Goal: Task Accomplishment & Management: Use online tool/utility

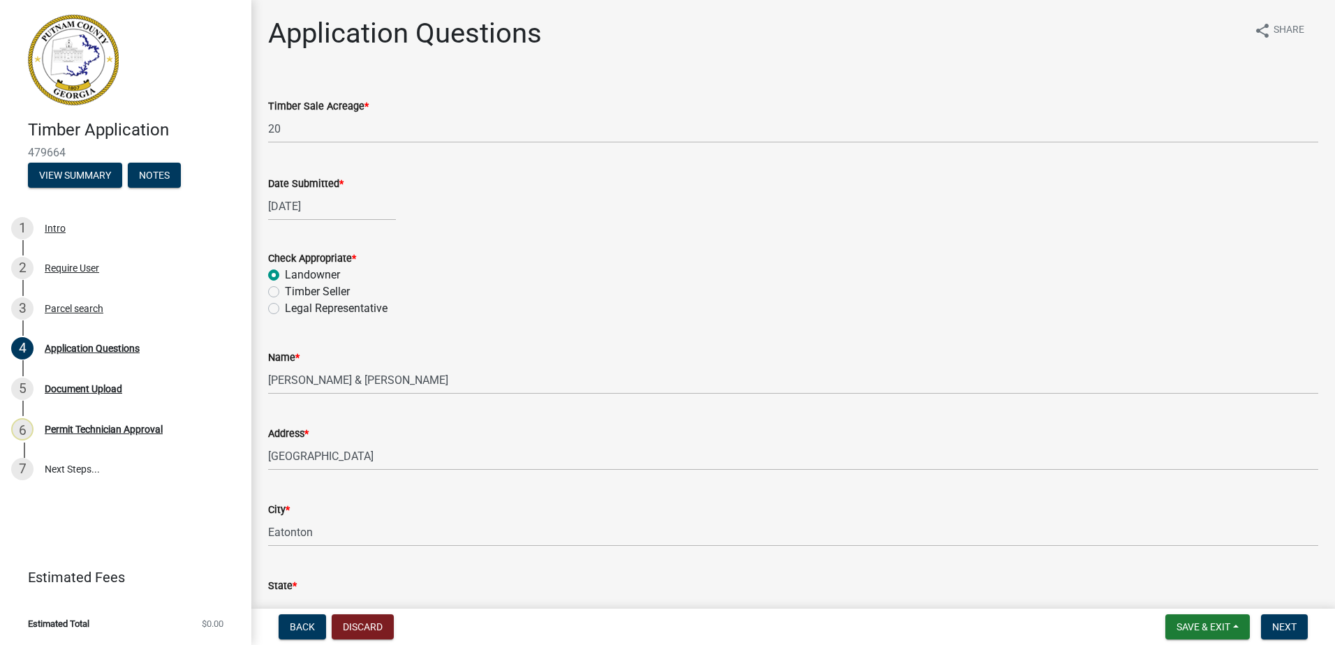
scroll to position [1466, 0]
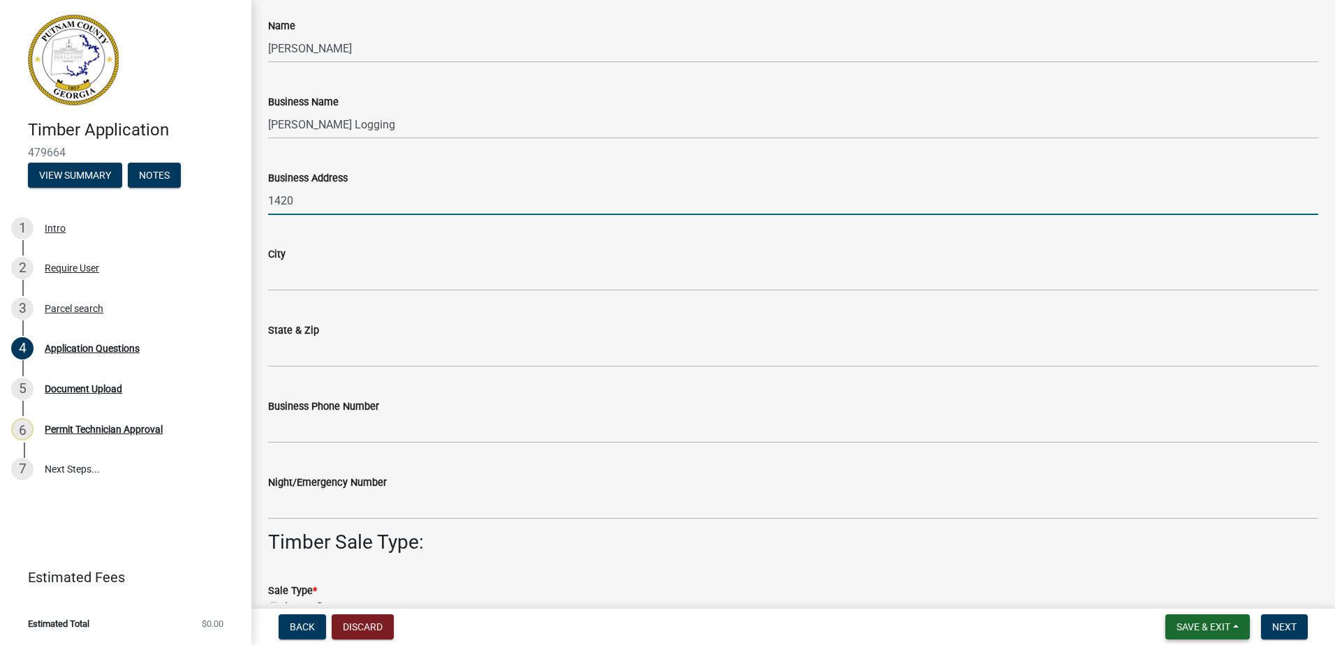
click at [1177, 634] on button "Save & Exit" at bounding box center [1207, 626] width 84 height 25
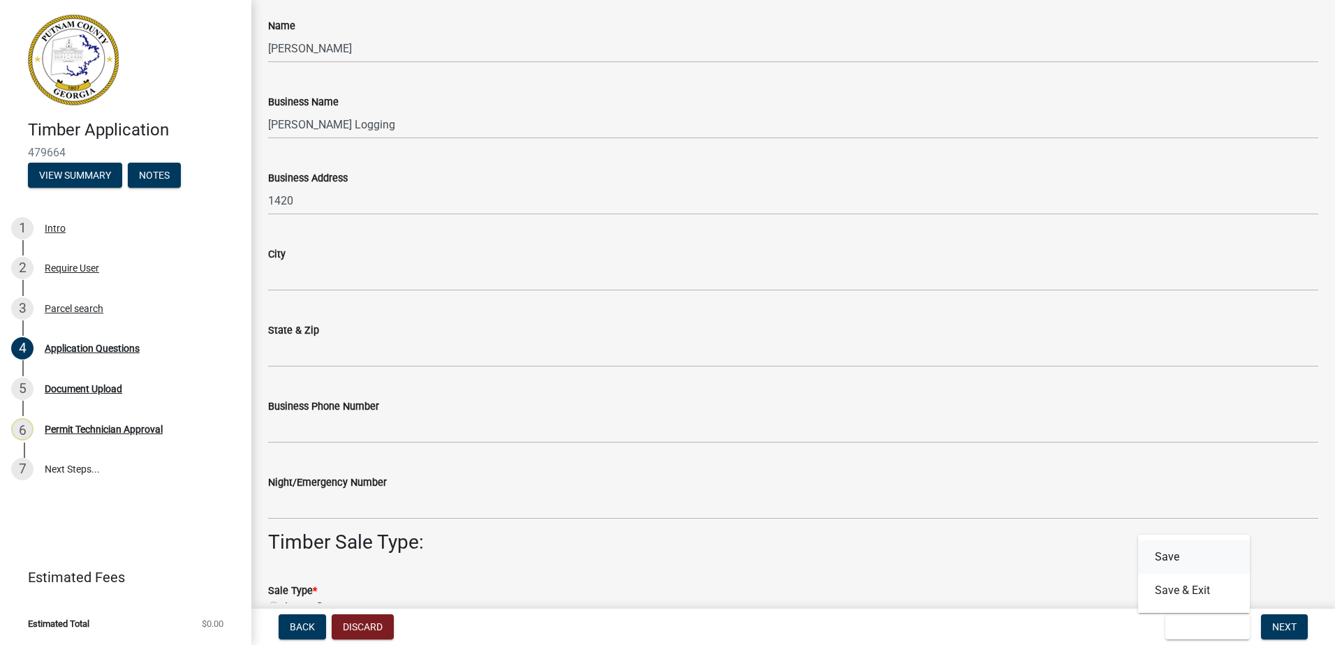
drag, startPoint x: 1183, startPoint y: 563, endPoint x: 1161, endPoint y: 619, distance: 60.2
click at [1161, 620] on form "Save & Exit Save Save & Exit Next" at bounding box center [1237, 626] width 154 height 25
click at [1177, 619] on button "Save & Exit" at bounding box center [1207, 626] width 84 height 25
click at [1190, 588] on button "Save & Exit" at bounding box center [1194, 591] width 112 height 34
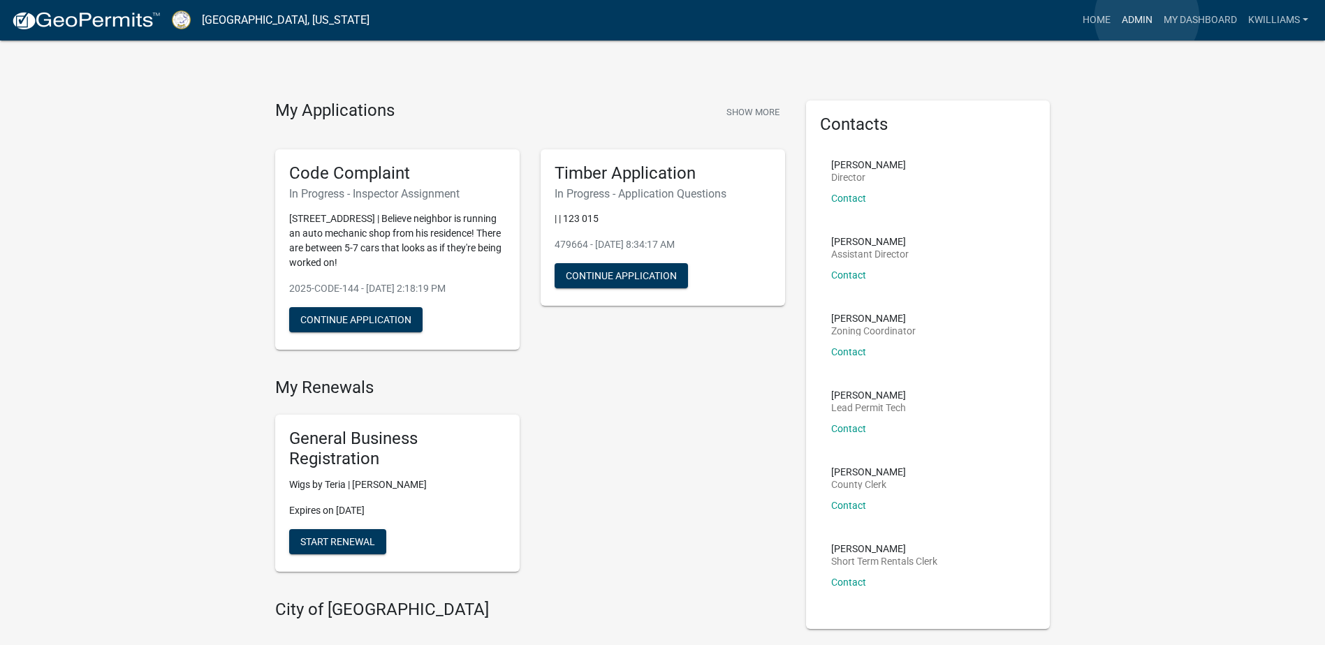
click at [1147, 17] on link "Admin" at bounding box center [1137, 20] width 42 height 27
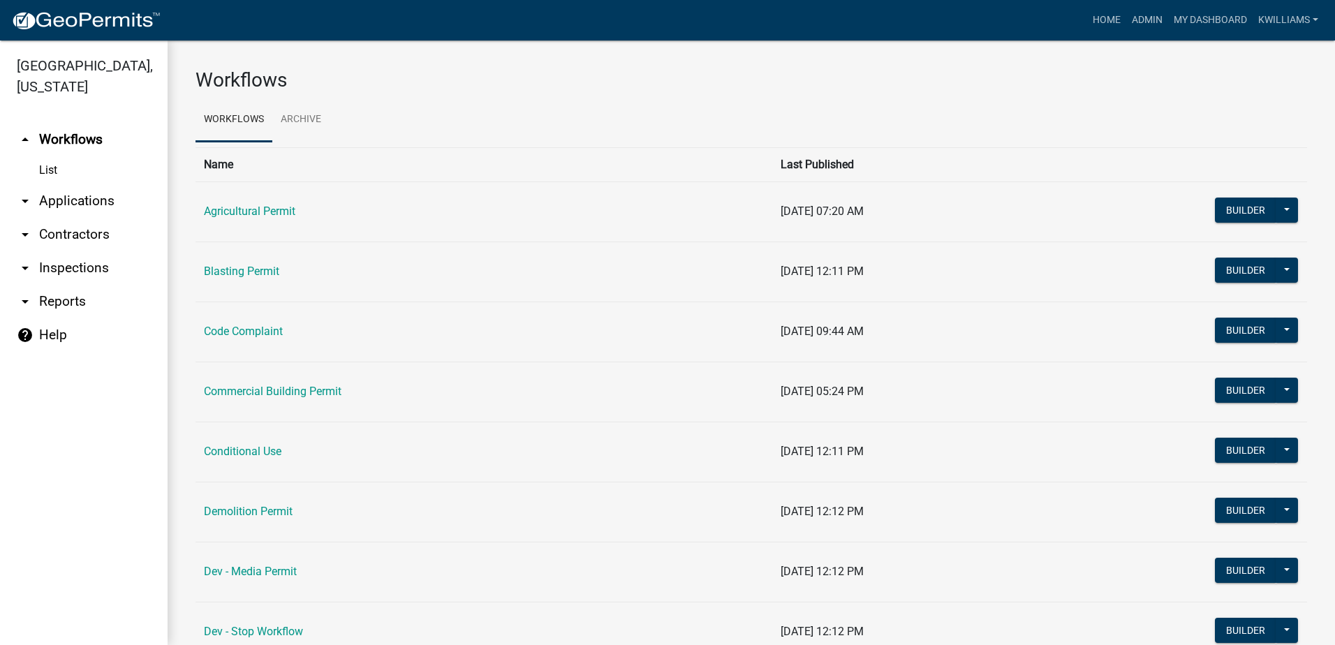
click at [83, 200] on link "arrow_drop_down Applications" at bounding box center [84, 201] width 168 height 34
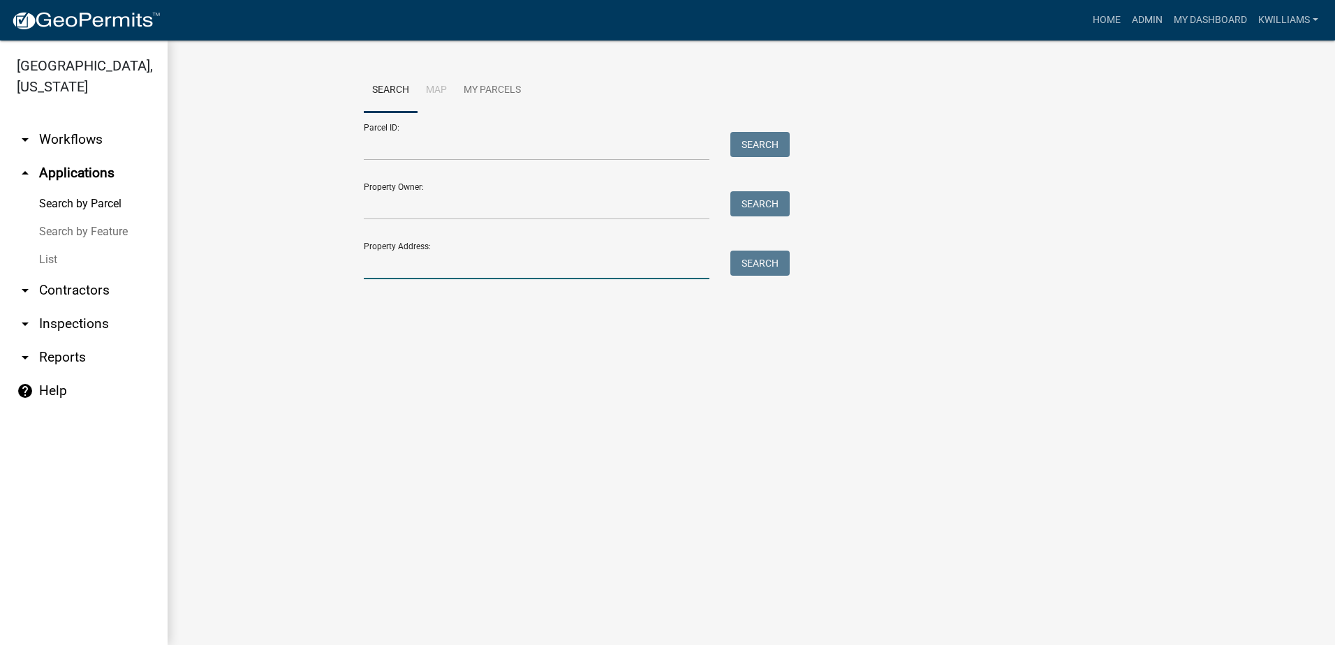
click at [431, 256] on input "Property Address:" at bounding box center [537, 265] width 346 height 29
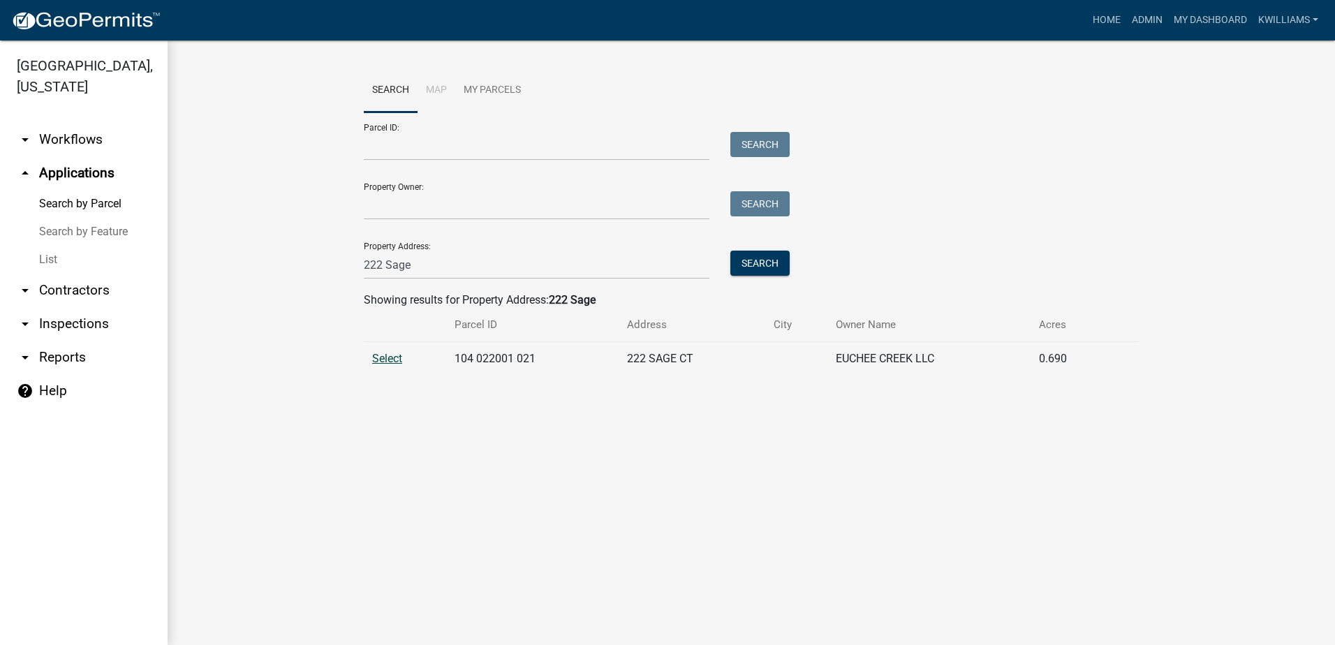
click at [376, 353] on span "Select" at bounding box center [387, 358] width 30 height 13
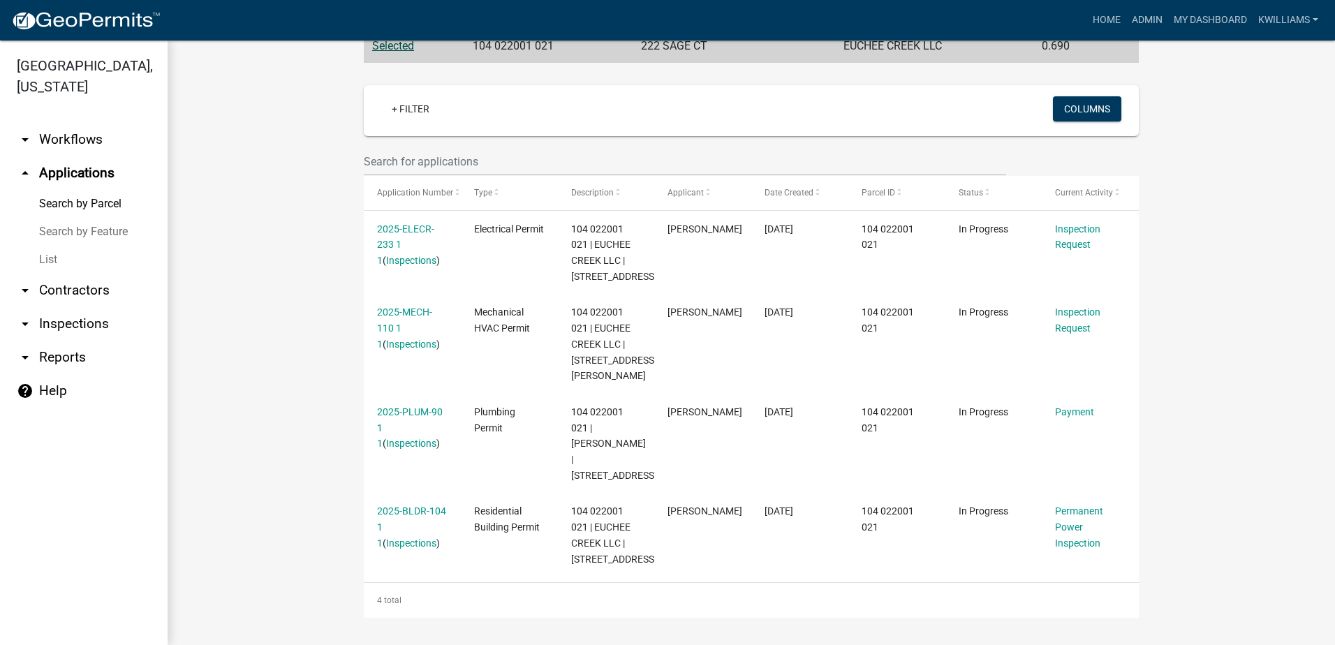
scroll to position [329, 0]
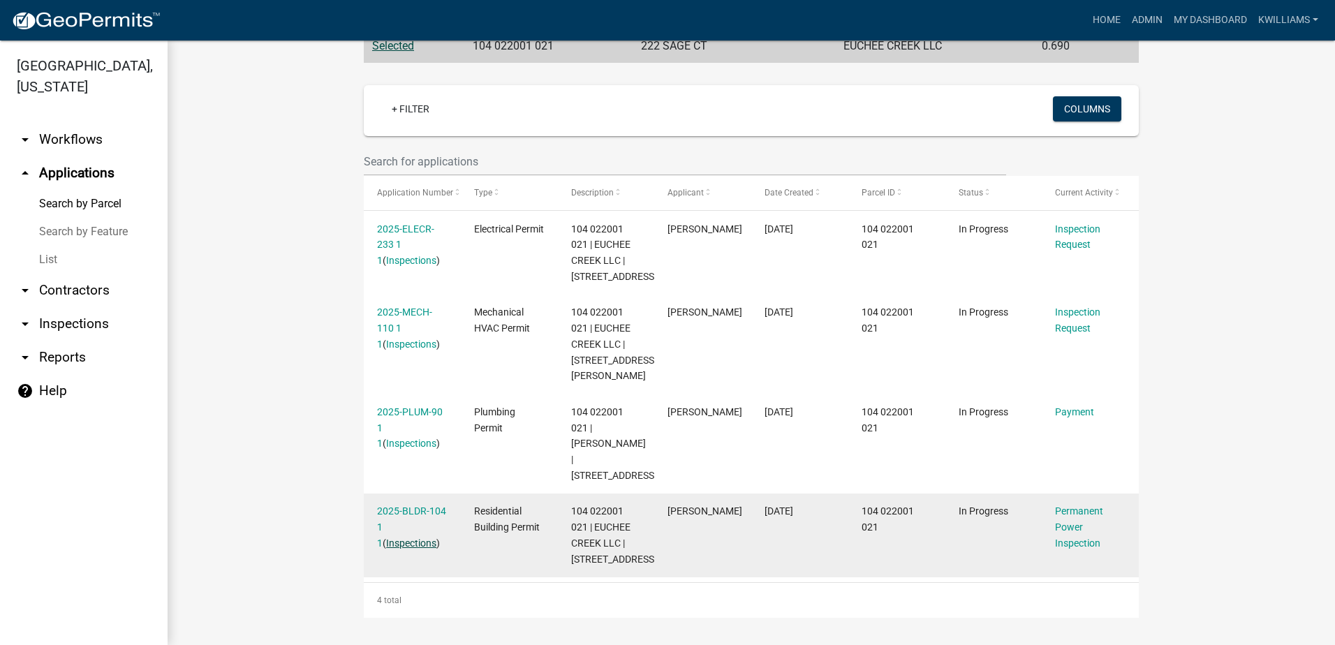
click at [388, 543] on link "Inspections" at bounding box center [411, 543] width 50 height 11
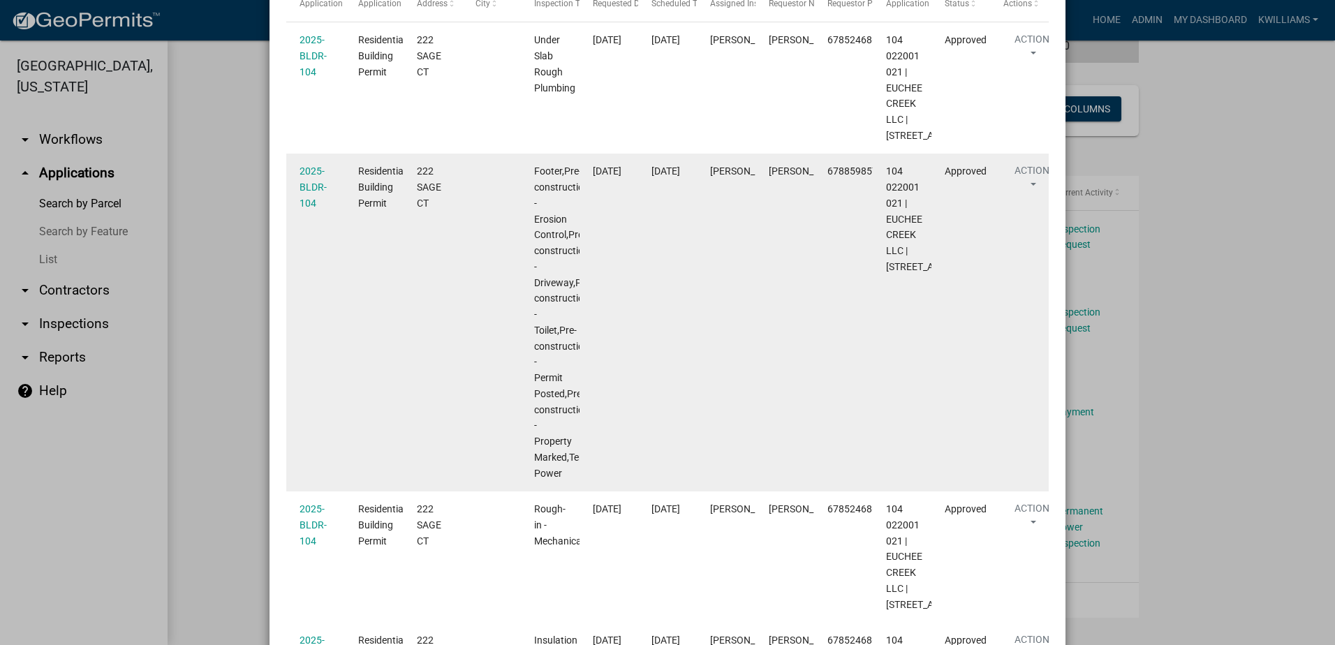
scroll to position [209, 0]
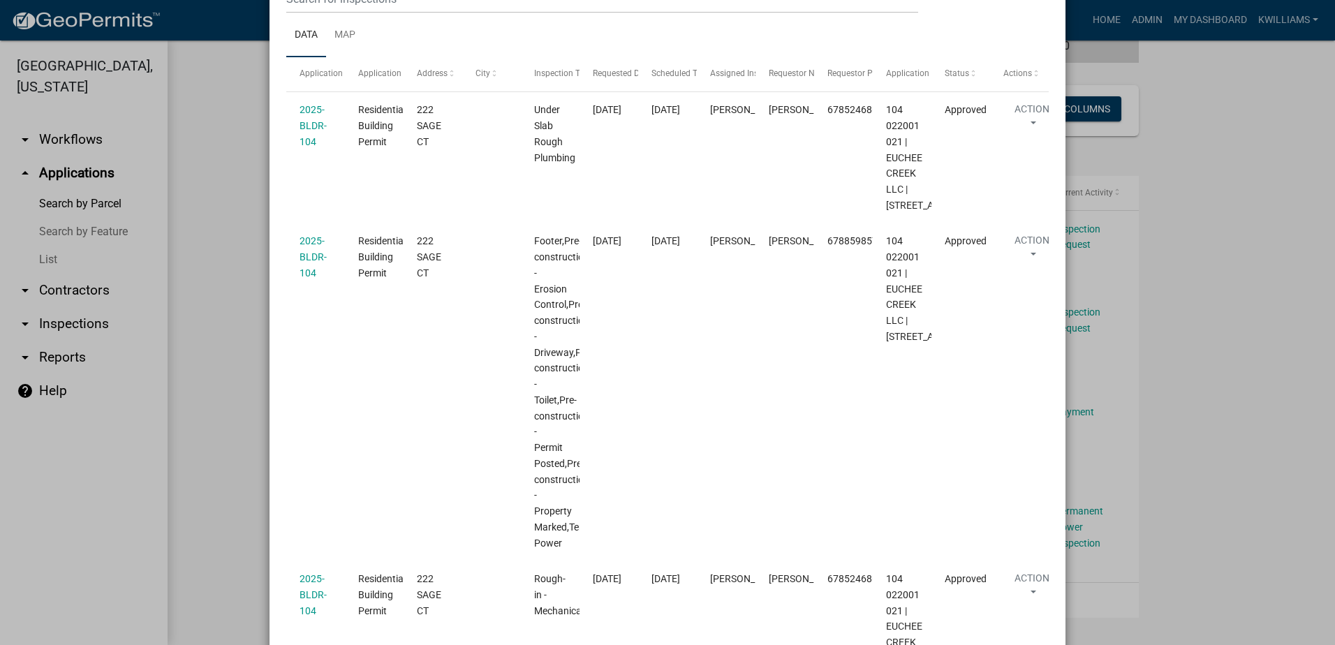
click at [202, 228] on ngb-modal-window "Inspections related to 2025-BLDR-104 × Export Excel Format (.xlsx) CSV Format (…" at bounding box center [667, 322] width 1335 height 645
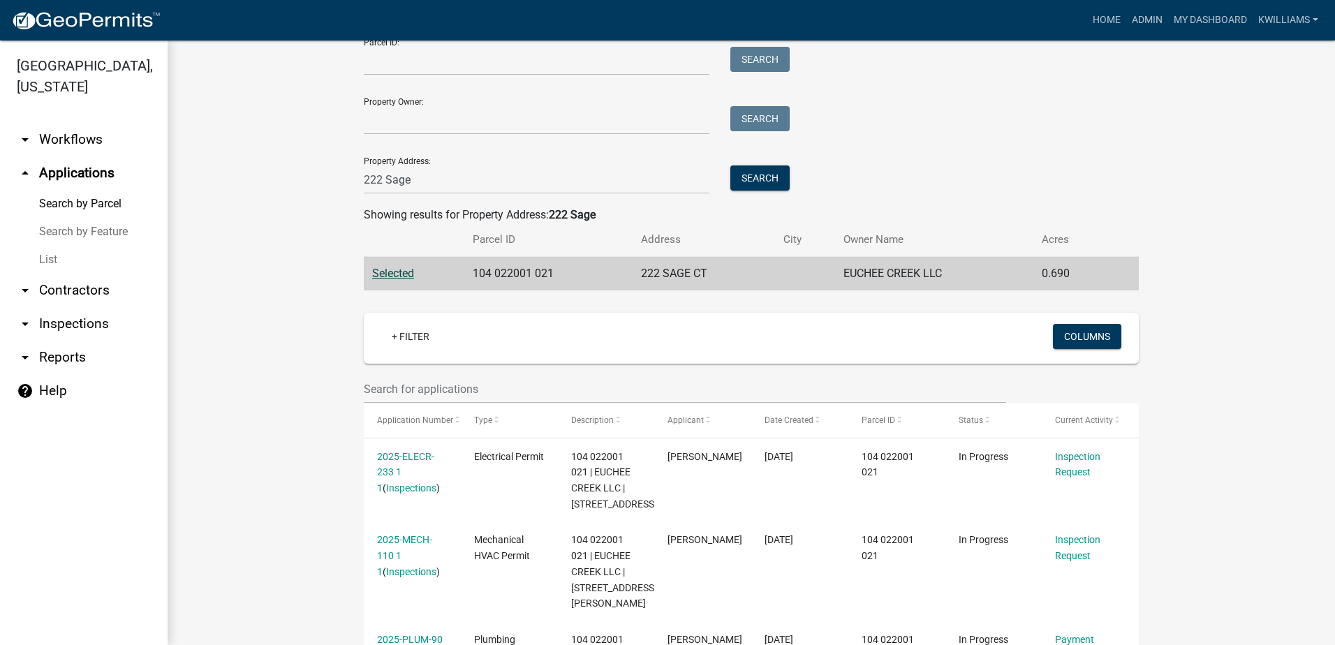
scroll to position [50, 0]
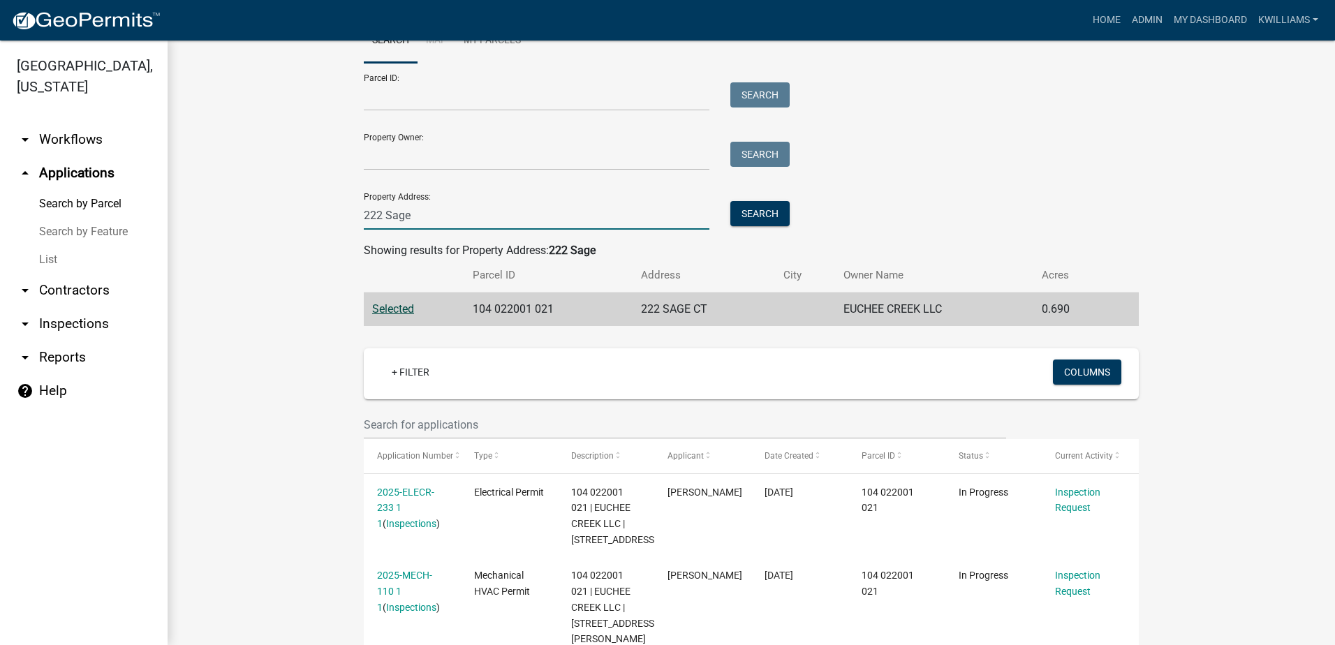
click at [376, 215] on input "222 Sage" at bounding box center [537, 215] width 346 height 29
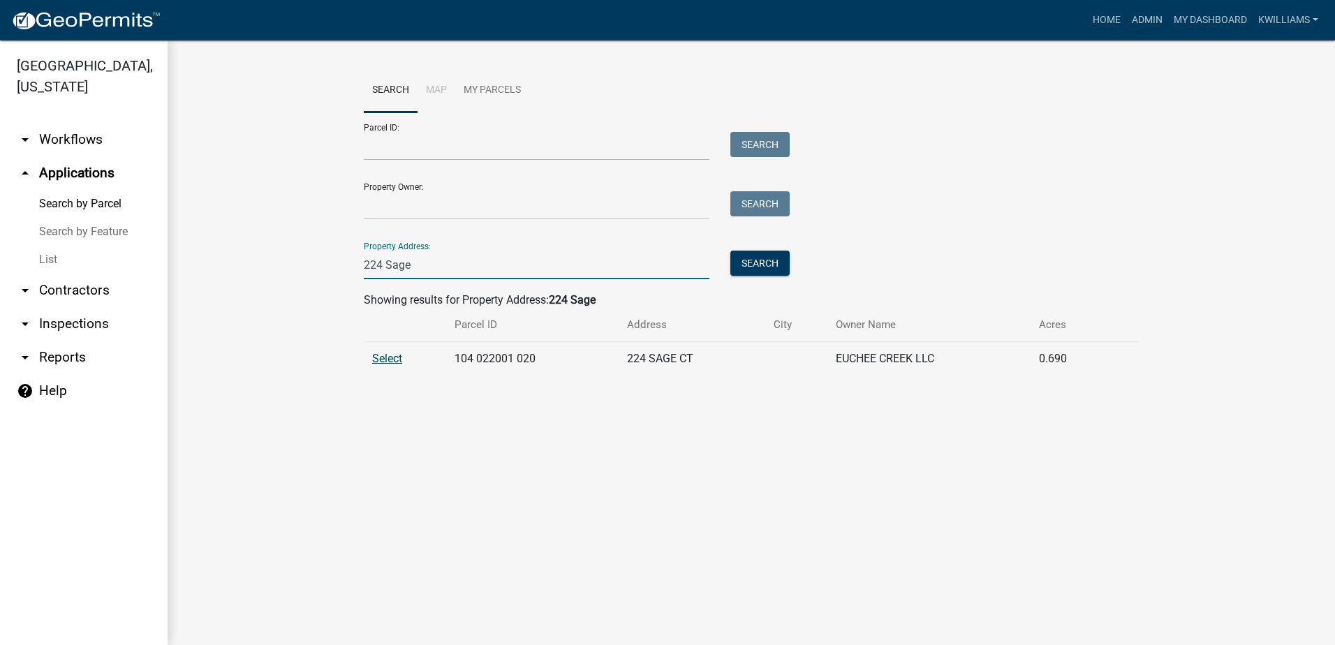
click at [383, 360] on span "Select" at bounding box center [387, 358] width 30 height 13
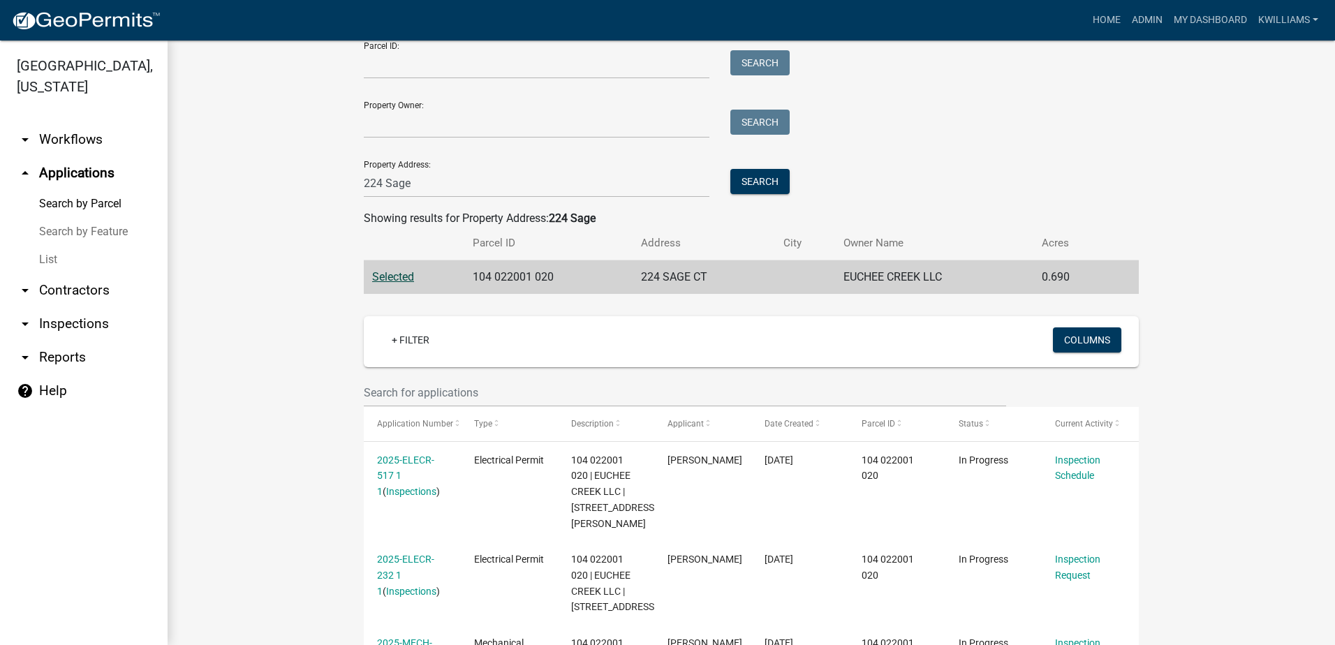
scroll to position [70, 0]
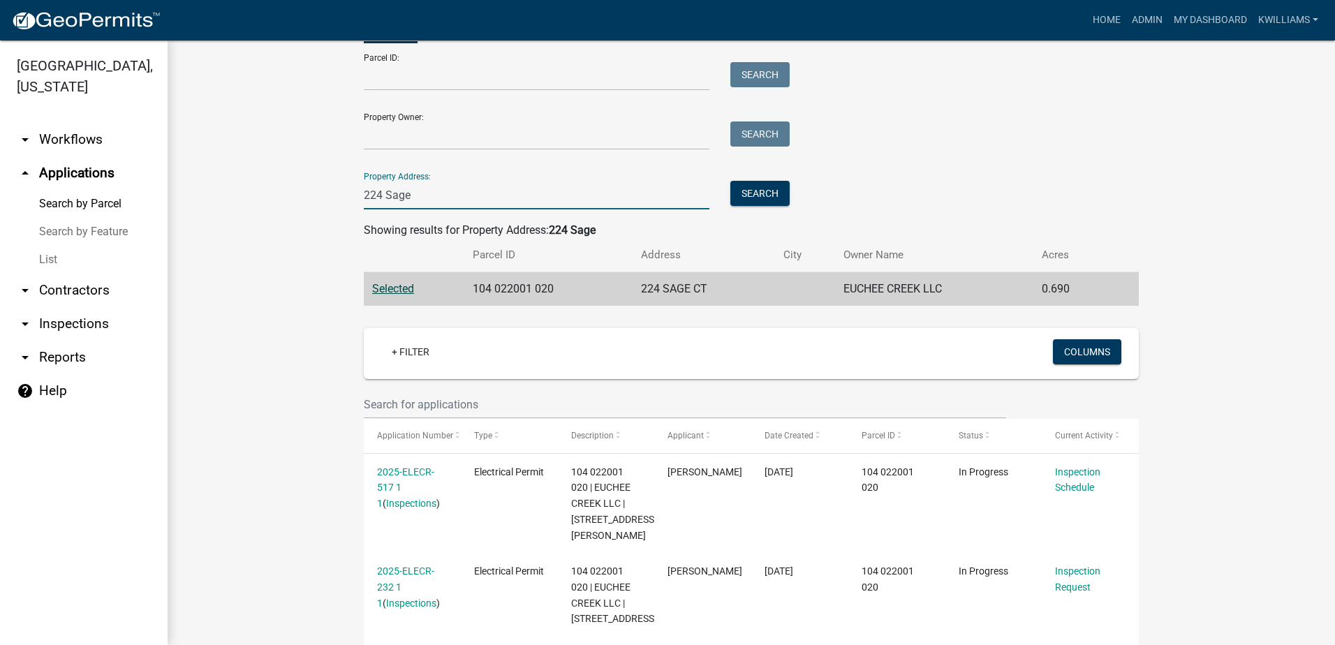
click at [376, 191] on input "224 Sage" at bounding box center [537, 195] width 346 height 29
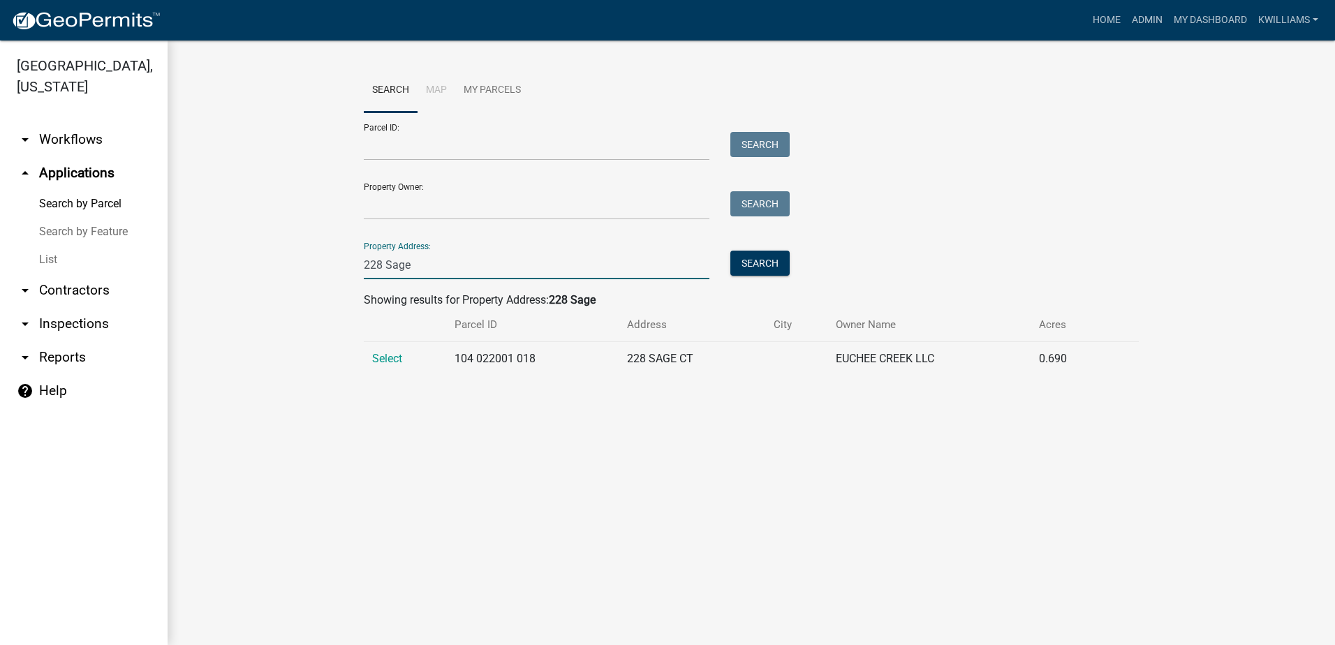
scroll to position [0, 0]
click at [390, 358] on span "Select" at bounding box center [387, 358] width 30 height 13
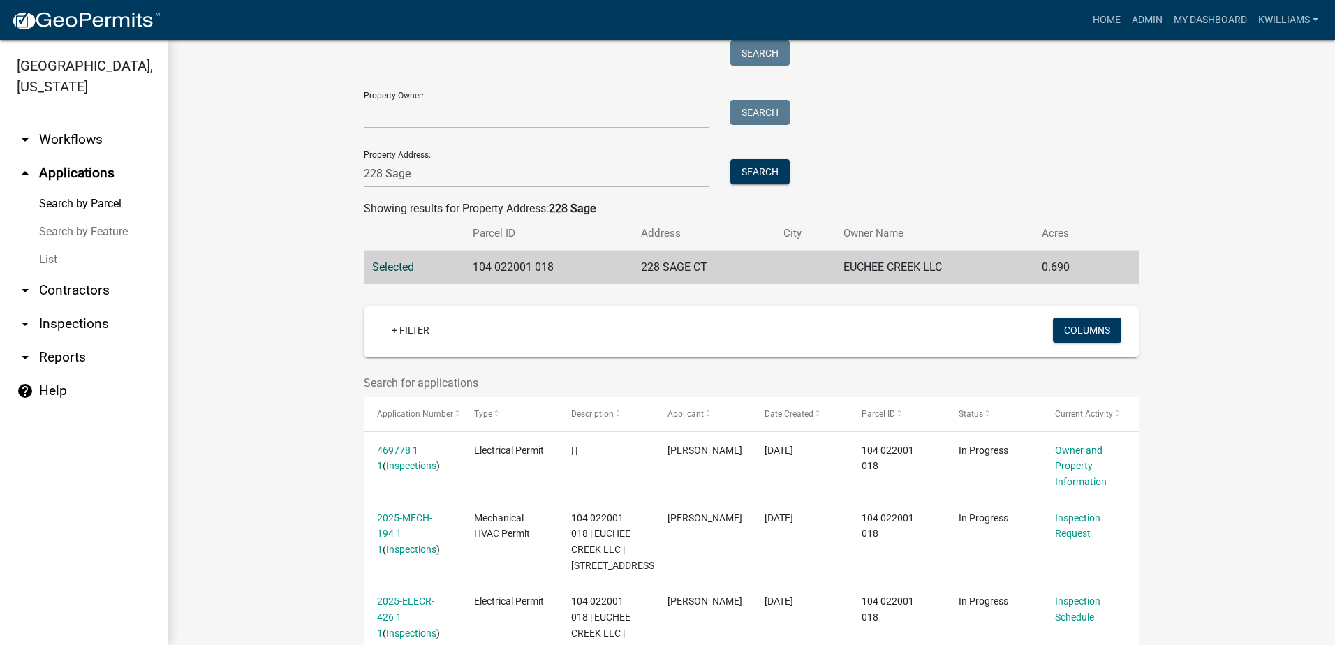
scroll to position [86, 0]
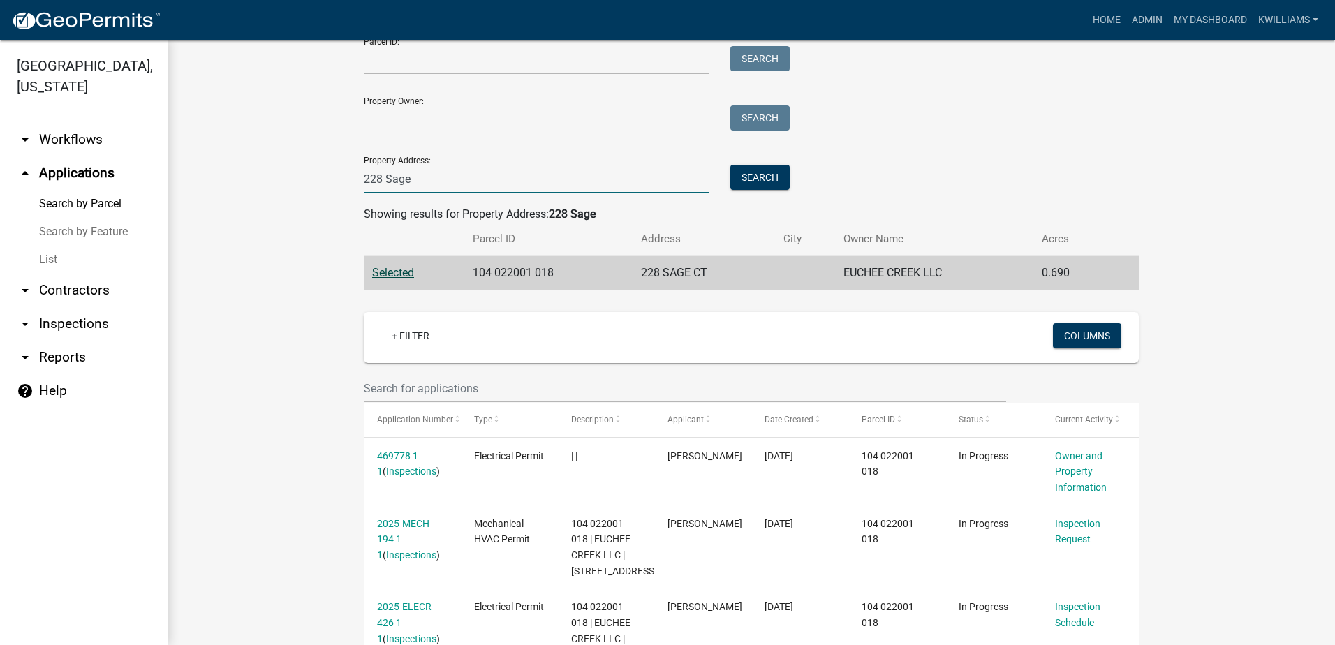
click at [370, 175] on input "228 Sage" at bounding box center [537, 179] width 346 height 29
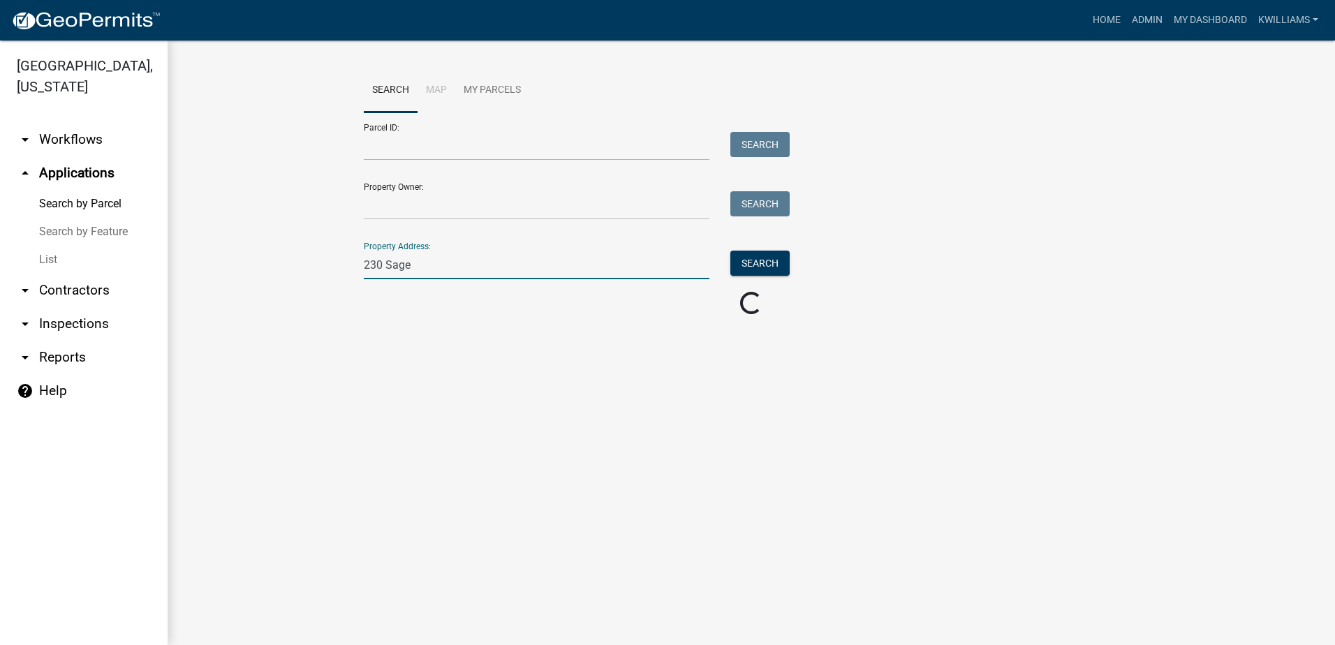
scroll to position [0, 0]
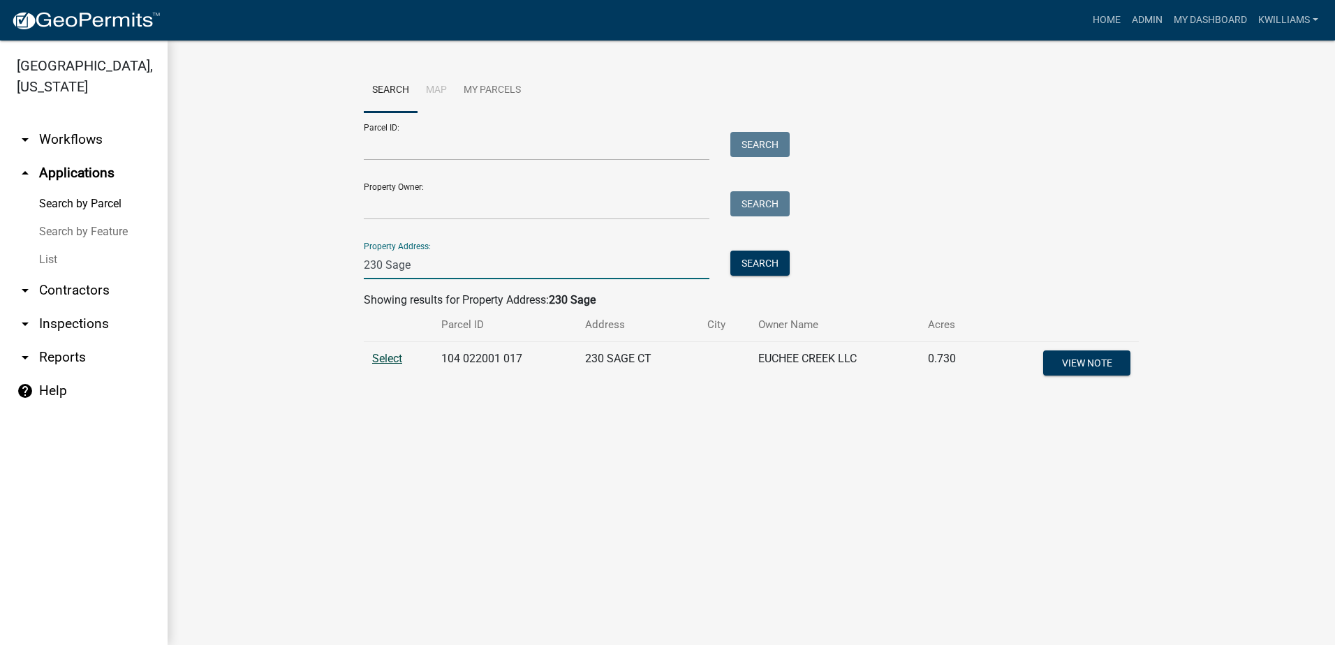
click at [392, 359] on span "Select" at bounding box center [387, 358] width 30 height 13
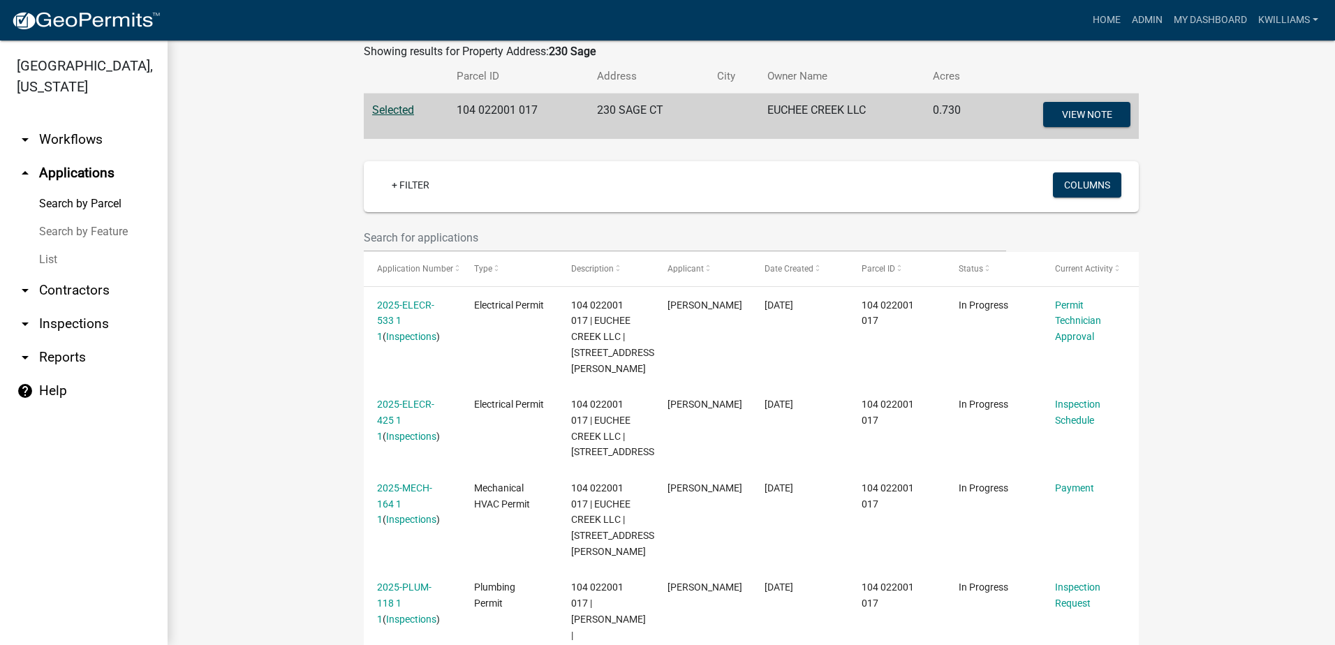
scroll to position [209, 0]
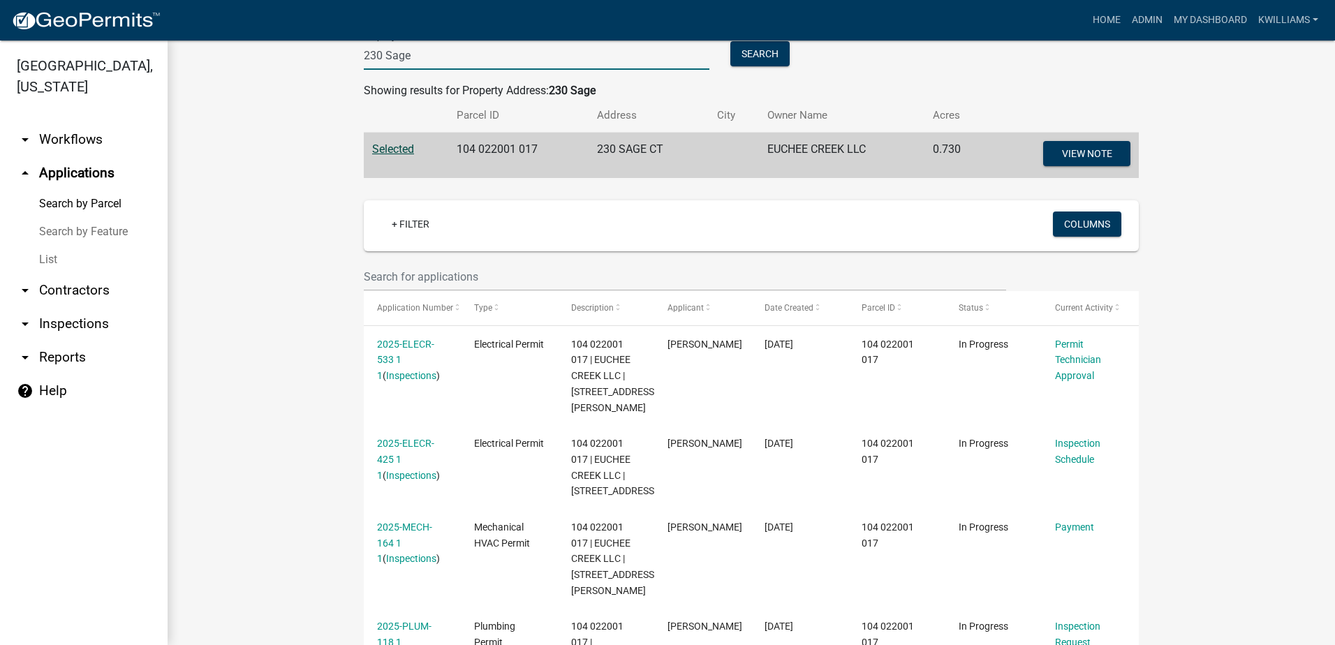
click at [371, 50] on input "230 Sage" at bounding box center [537, 55] width 346 height 29
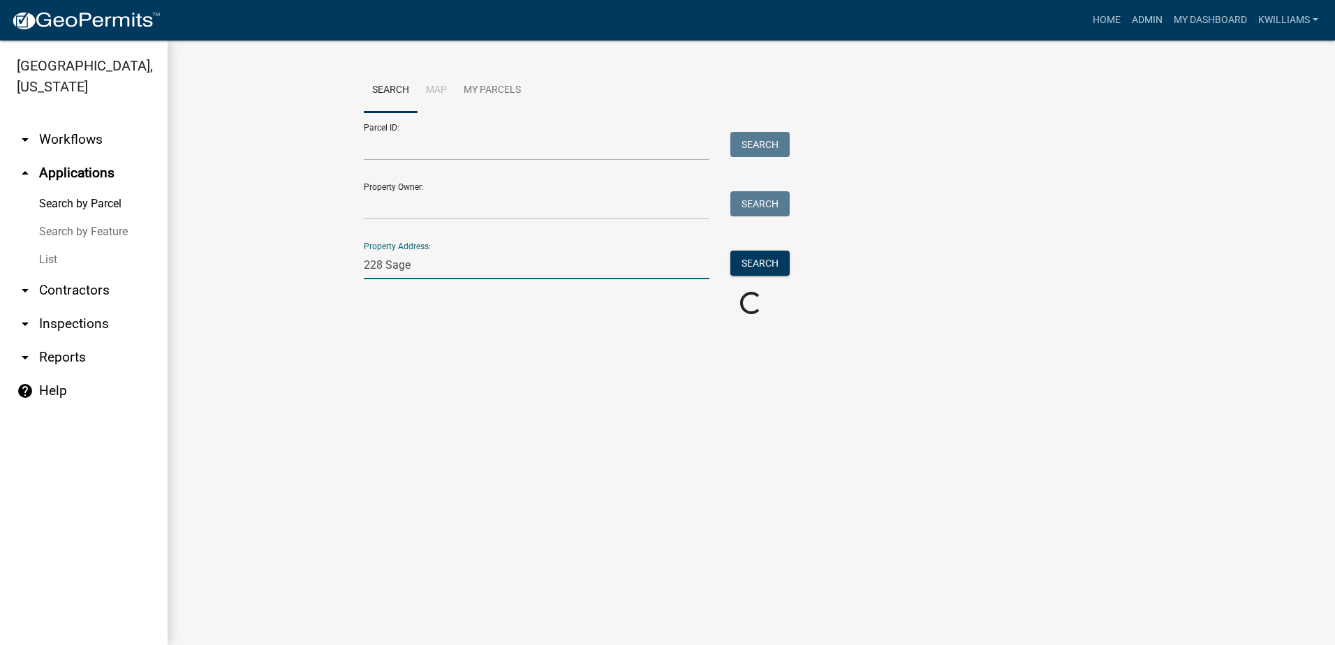
scroll to position [0, 0]
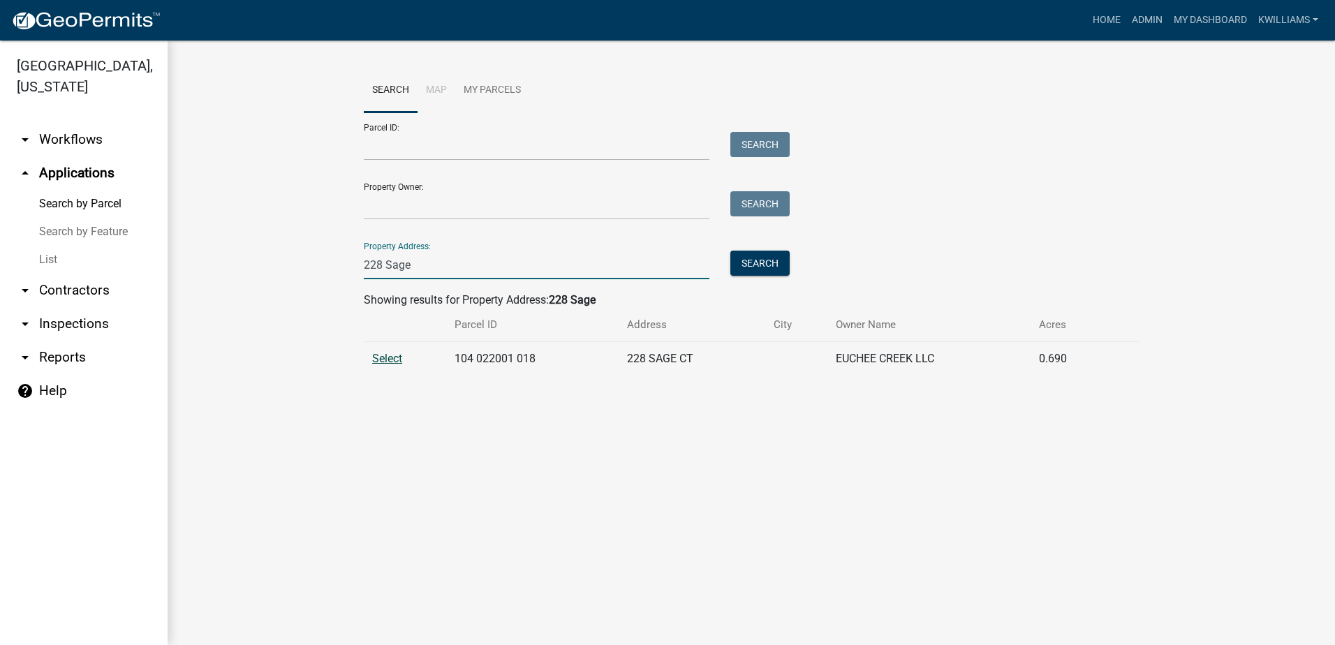
click at [385, 367] on td "Select" at bounding box center [405, 359] width 82 height 34
click at [388, 359] on span "Select" at bounding box center [387, 358] width 30 height 13
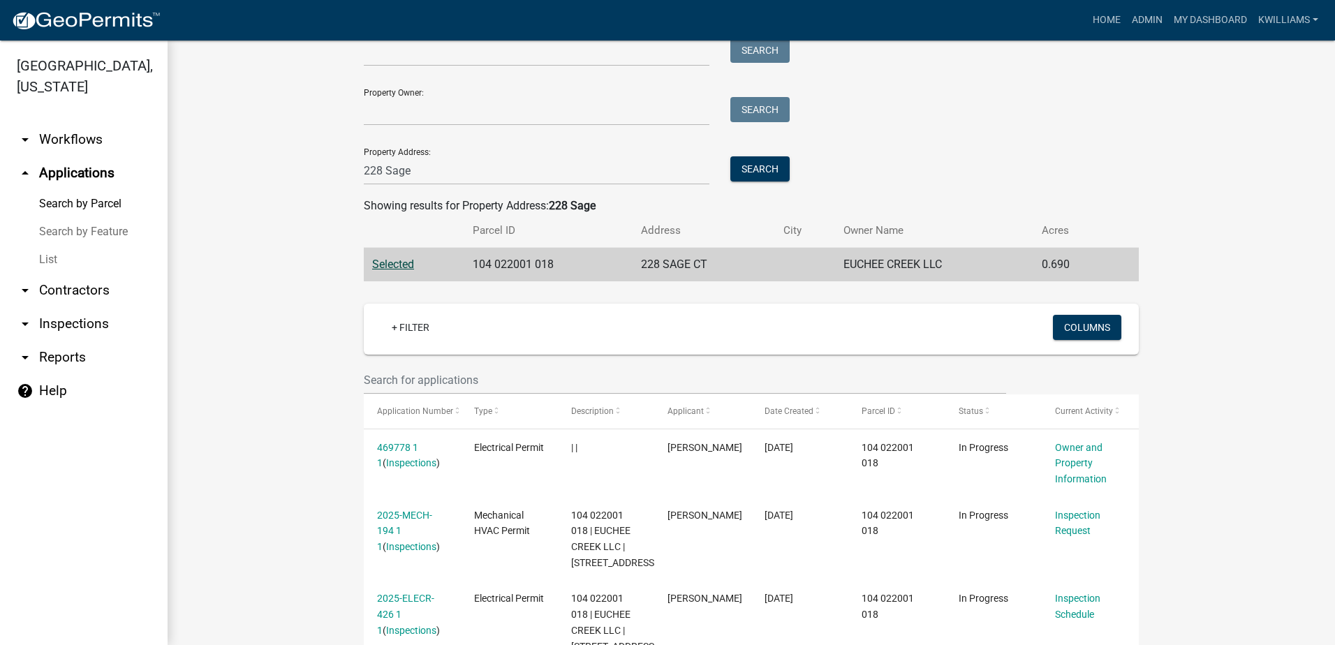
scroll to position [86, 0]
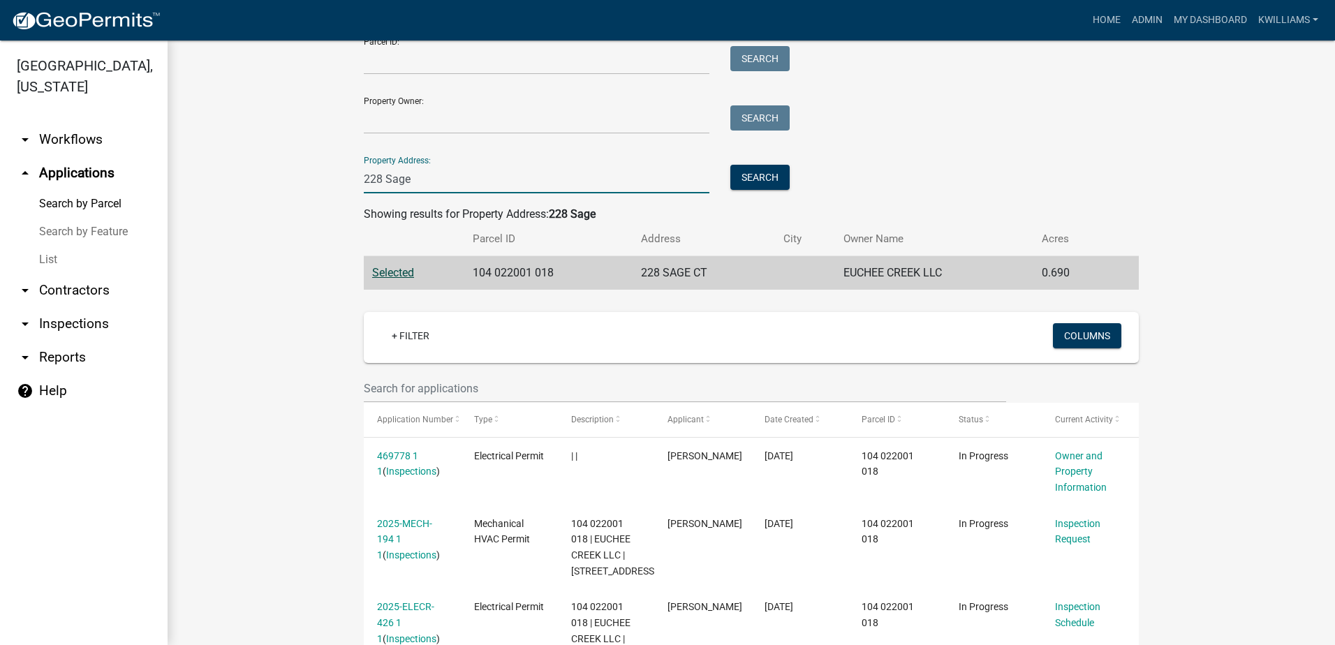
click at [374, 176] on input "228 Sage" at bounding box center [537, 179] width 346 height 29
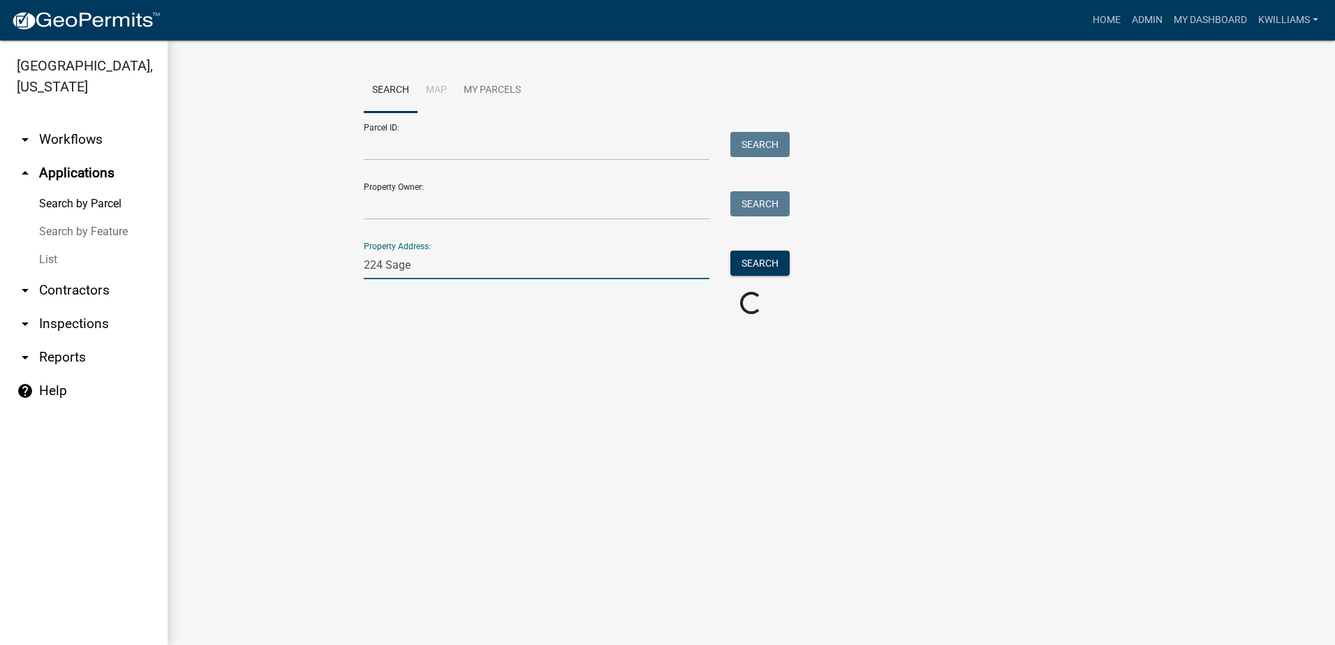
scroll to position [0, 0]
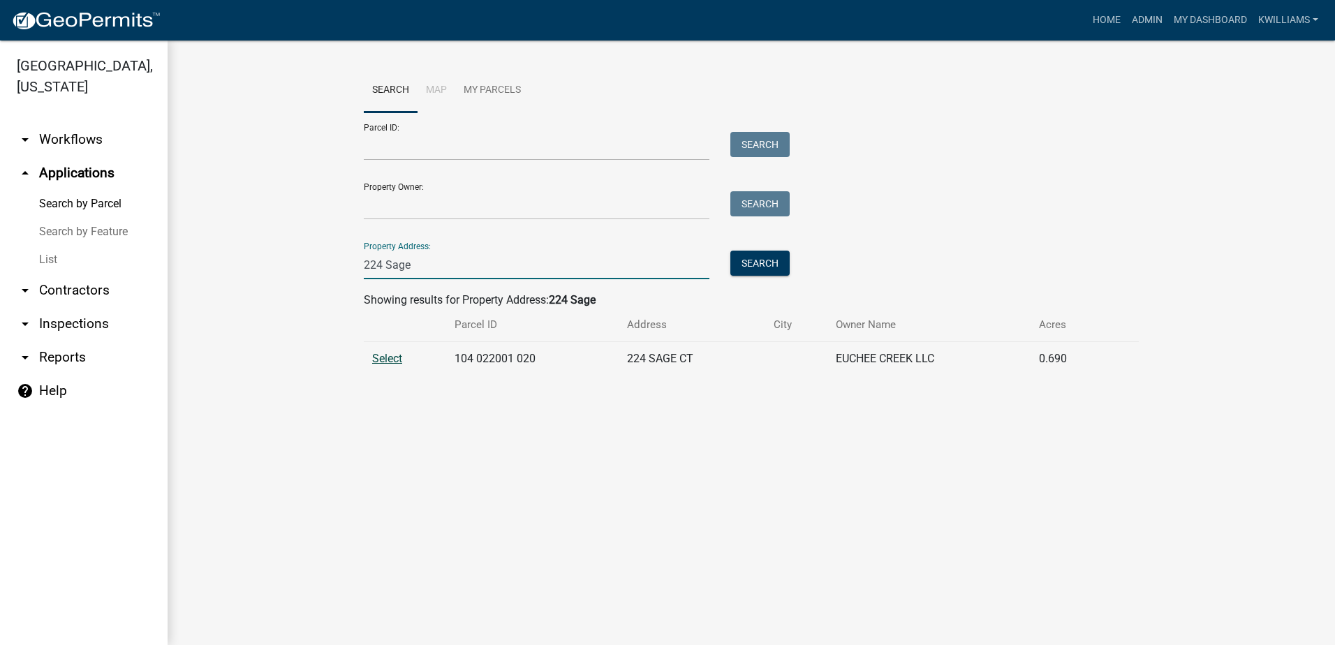
type input "224 Sage"
click at [389, 359] on span "Select" at bounding box center [387, 358] width 30 height 13
